Goal: Task Accomplishment & Management: Use online tool/utility

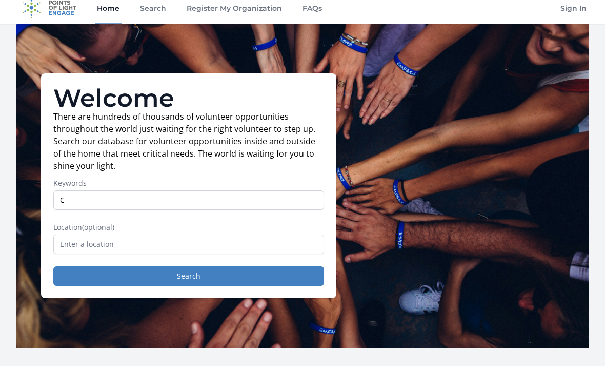
scroll to position [9, 0]
type input "Children"
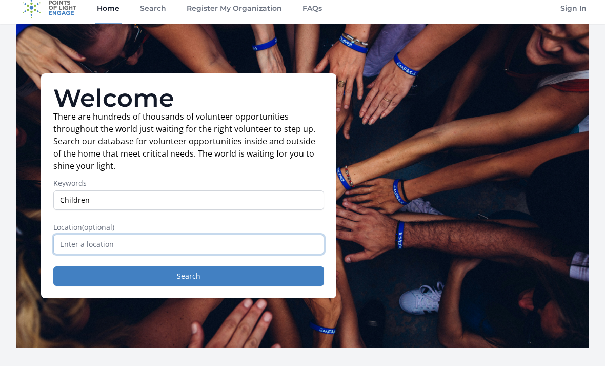
click at [70, 248] on input "text" at bounding box center [188, 243] width 271 height 19
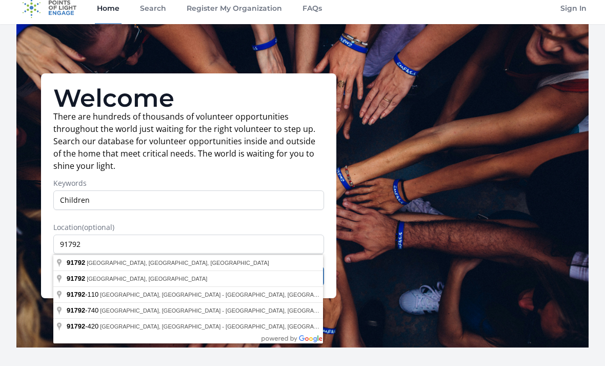
type input "West Covina, CA 91792, USA"
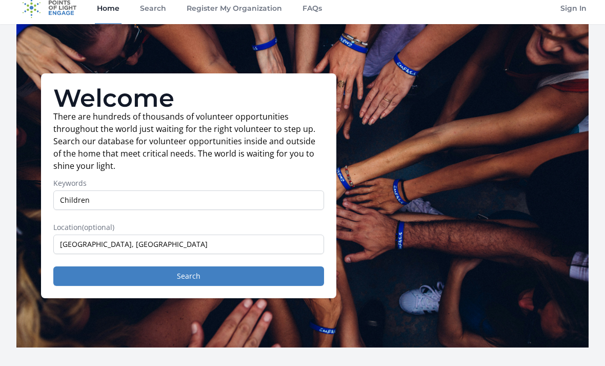
click at [75, 273] on button "Search" at bounding box center [188, 275] width 271 height 19
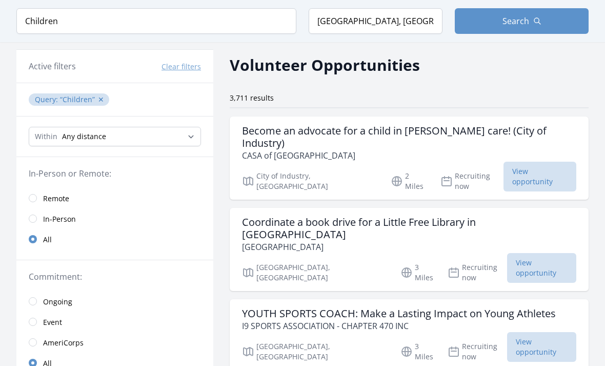
scroll to position [33, 0]
click at [552, 163] on span "View opportunity" at bounding box center [540, 178] width 73 height 30
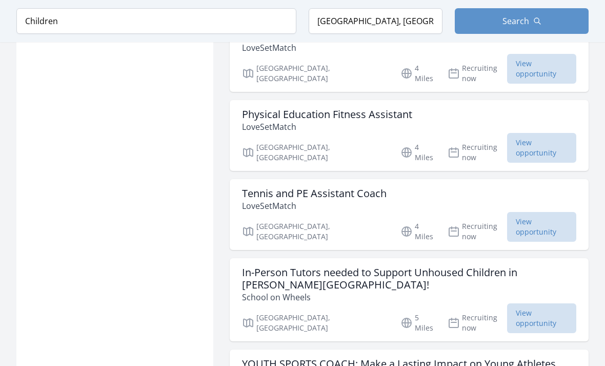
scroll to position [1081, 0]
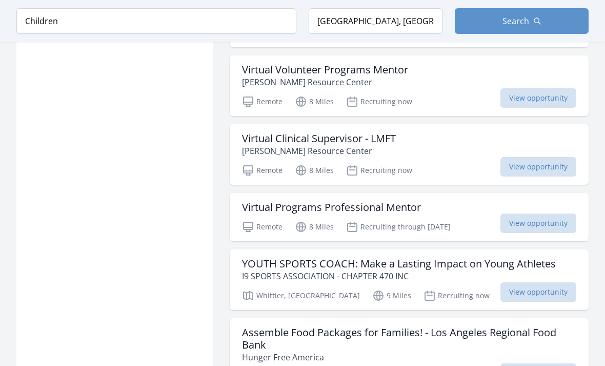
scroll to position [2402, 0]
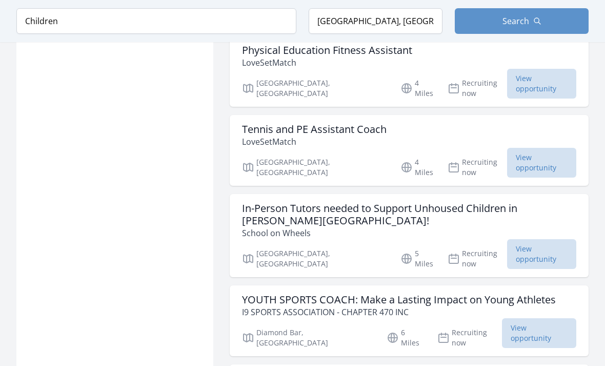
scroll to position [1113, 0]
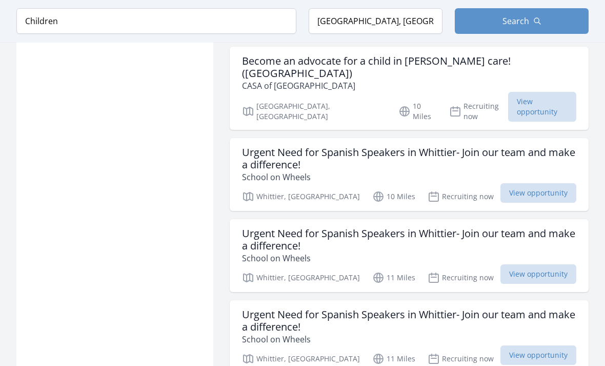
scroll to position [4037, 0]
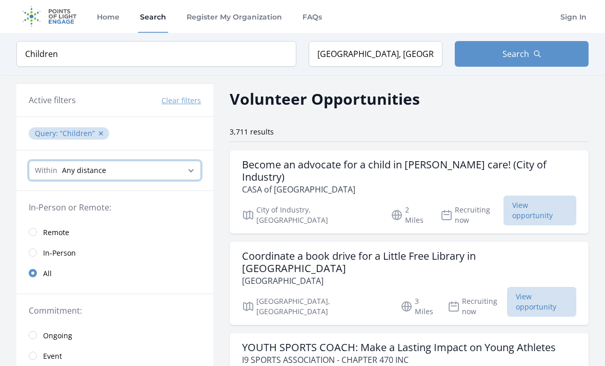
click at [46, 172] on select "Any distance , 5 Miles , 20 Miles , 50 Miles , 100 Miles" at bounding box center [115, 170] width 172 height 19
select select "32186"
click at [39, 171] on select "Any distance , 5 Miles , 20 Miles , 50 Miles , 100 Miles" at bounding box center [115, 170] width 172 height 19
select select "8046"
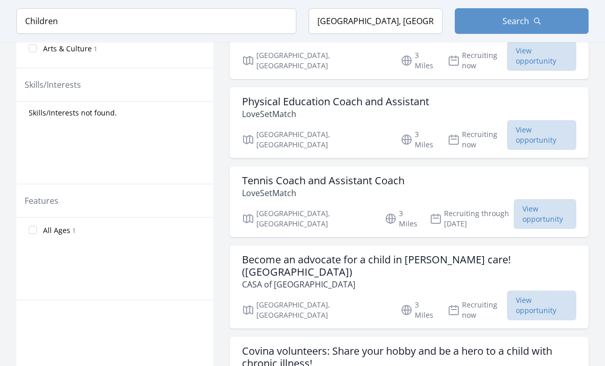
scroll to position [400, 0]
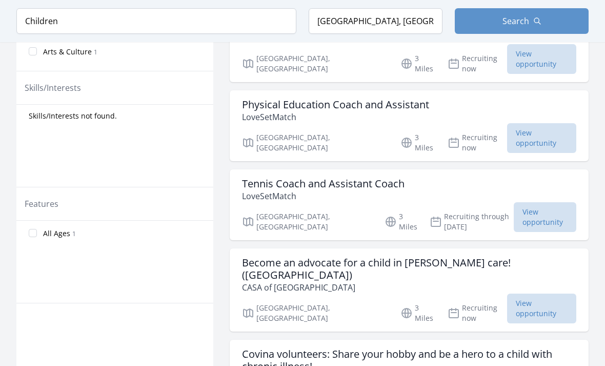
click at [496, 348] on h3 "Covina volunteers: Share your hobby and be a hero to a child with chronic illne…" at bounding box center [409, 360] width 334 height 25
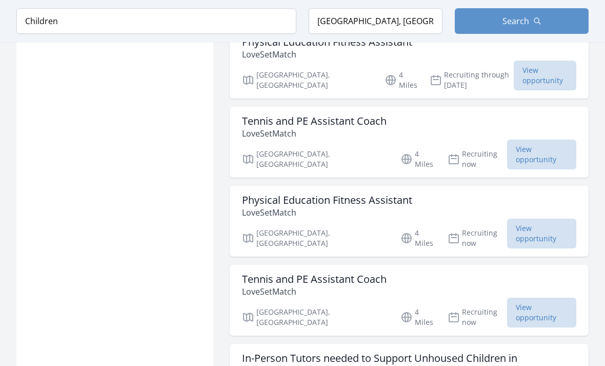
scroll to position [976, 0]
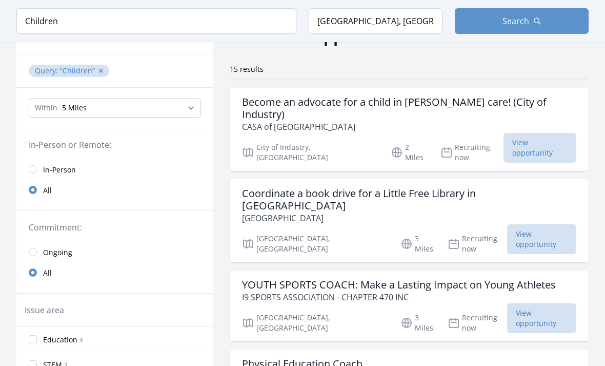
scroll to position [62, 0]
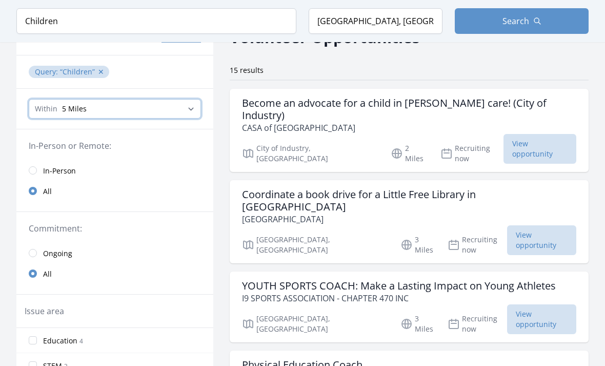
click at [48, 106] on select "Any distance , 5 Miles , 20 Miles , 50 Miles , 100 Miles" at bounding box center [115, 108] width 172 height 19
select select "32186"
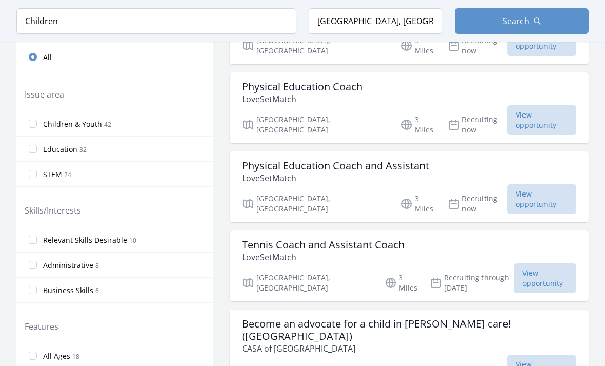
scroll to position [314, 0]
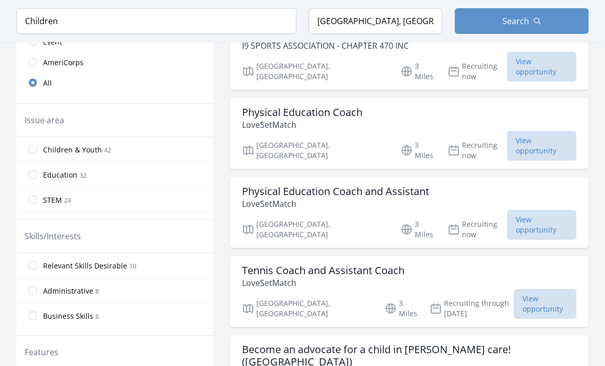
click at [33, 149] on input "Children & Youth 42" at bounding box center [33, 149] width 8 height 8
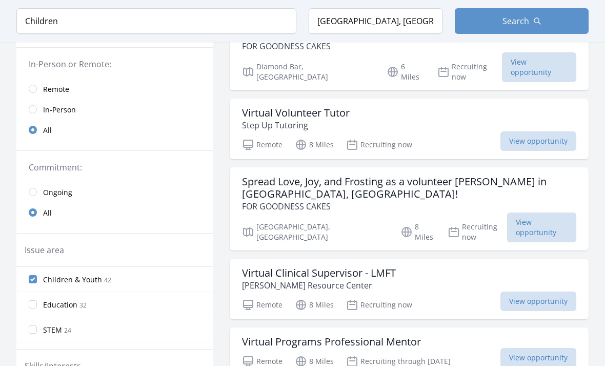
scroll to position [142, 0]
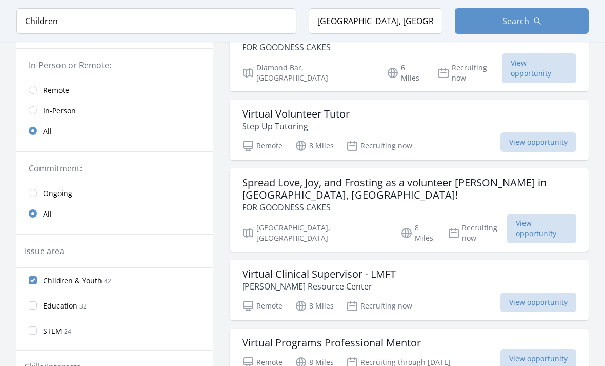
click at [31, 110] on input "radio" at bounding box center [33, 110] width 8 height 8
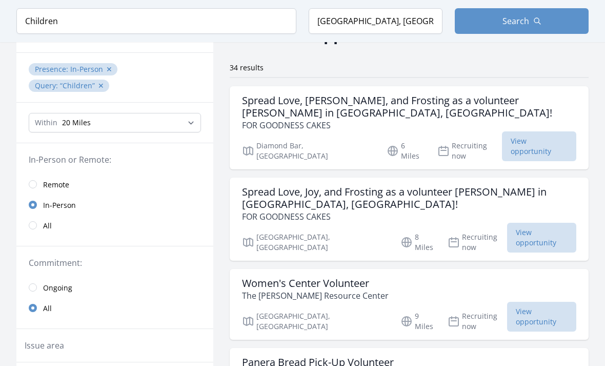
scroll to position [62, 0]
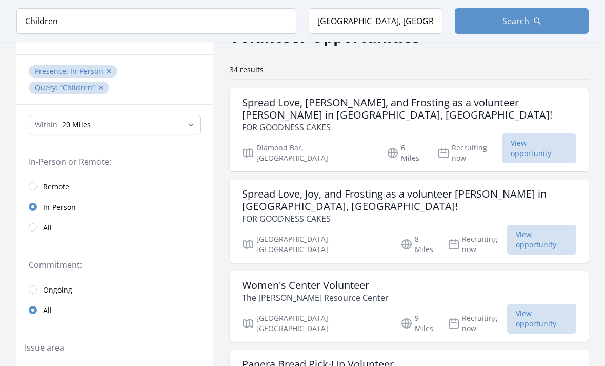
click at [513, 304] on span "View opportunity" at bounding box center [541, 319] width 69 height 30
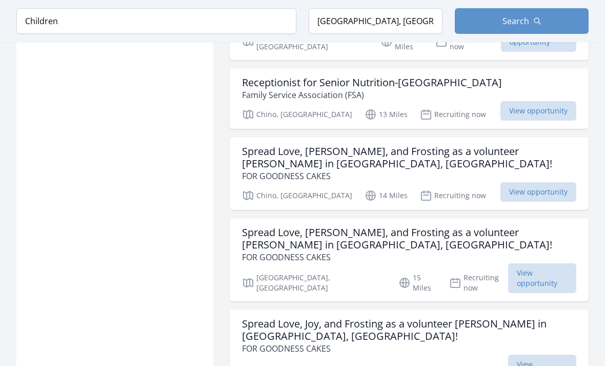
scroll to position [1243, 0]
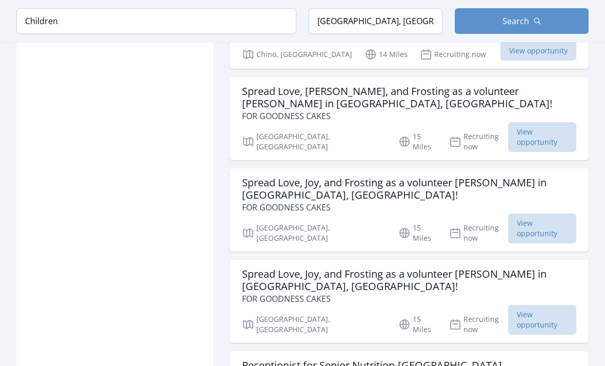
scroll to position [1383, 0]
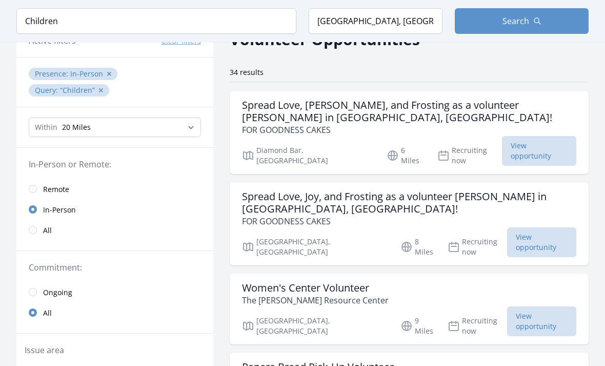
scroll to position [154, 0]
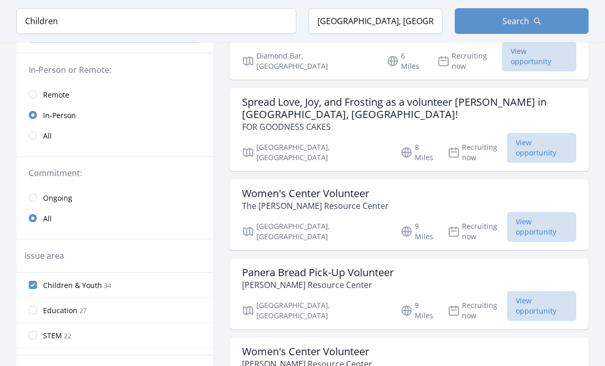
click at [38, 300] on label "Education 27" at bounding box center [114, 310] width 197 height 21
click at [37, 306] on input "Education 27" at bounding box center [33, 310] width 8 height 8
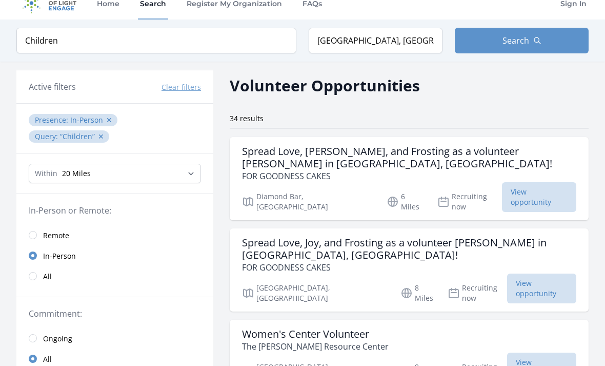
scroll to position [13, 0]
click at [540, 149] on h3 "Spread Love, [PERSON_NAME], and Frosting as a volunteer [PERSON_NAME] in [GEOGR…" at bounding box center [409, 158] width 334 height 25
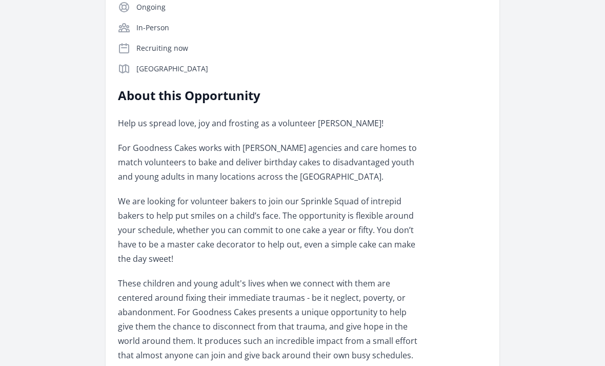
scroll to position [302, 0]
click at [56, 140] on div "Organization FOR GOODNESS CAKES Spread Love, Joy, and Frosting as a volunteer […" at bounding box center [302, 342] width 572 height 1223
click at [66, 169] on div "Organization FOR GOODNESS CAKES Spread Love, Joy, and Frosting as a volunteer b…" at bounding box center [302, 342] width 572 height 1223
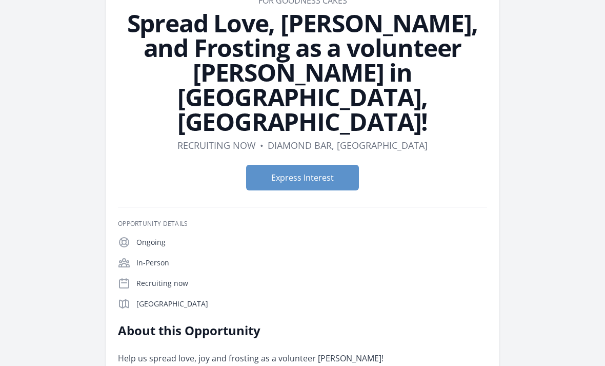
scroll to position [60, 0]
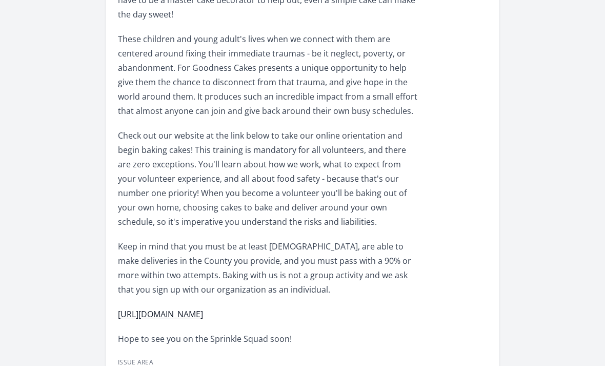
scroll to position [592, 0]
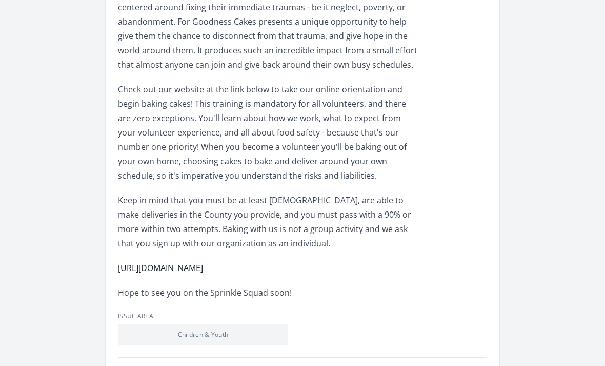
click at [203, 263] on link "http://www.forgoodnesscakes.org/volunteer/" at bounding box center [160, 268] width 85 height 11
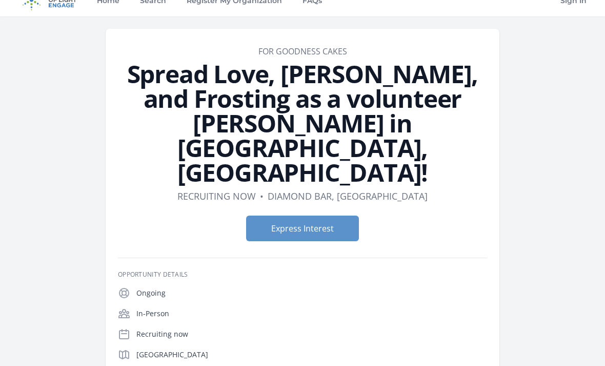
scroll to position [0, 0]
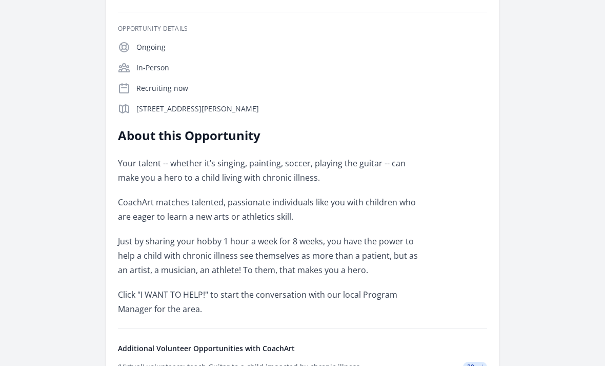
scroll to position [213, 0]
click at [505, 282] on div "Organization CoachArt Covina volunteers: Share your hobby and be a hero to a ch…" at bounding box center [302, 227] width 572 height 815
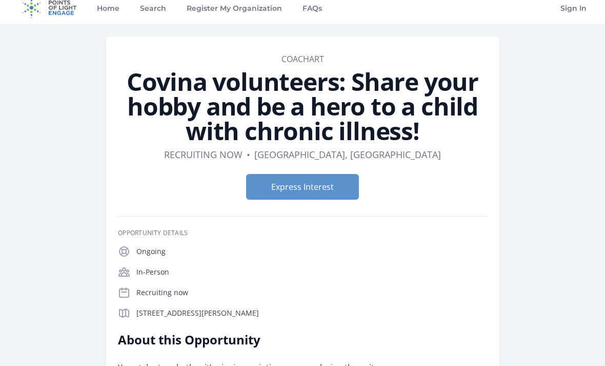
scroll to position [5, 0]
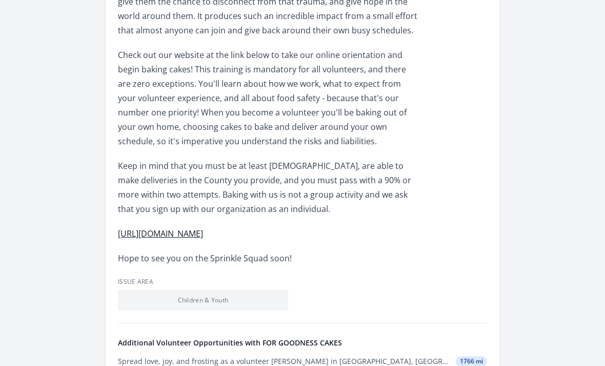
scroll to position [662, 0]
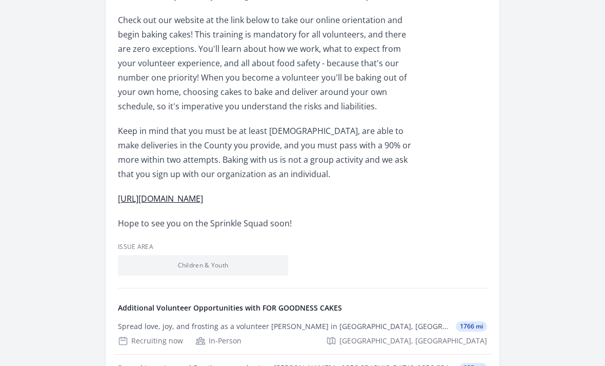
click at [151, 193] on link "[URL][DOMAIN_NAME]" at bounding box center [160, 198] width 85 height 11
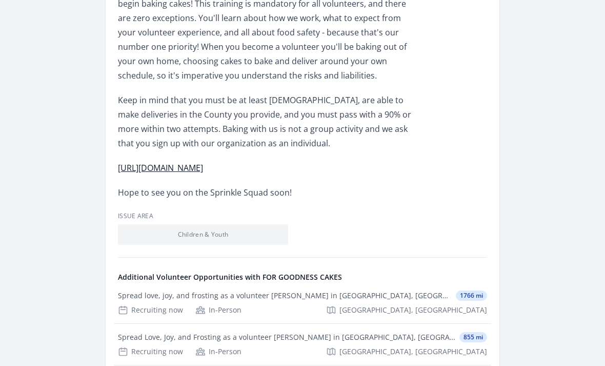
scroll to position [694, 0]
